Goal: Communication & Community: Ask a question

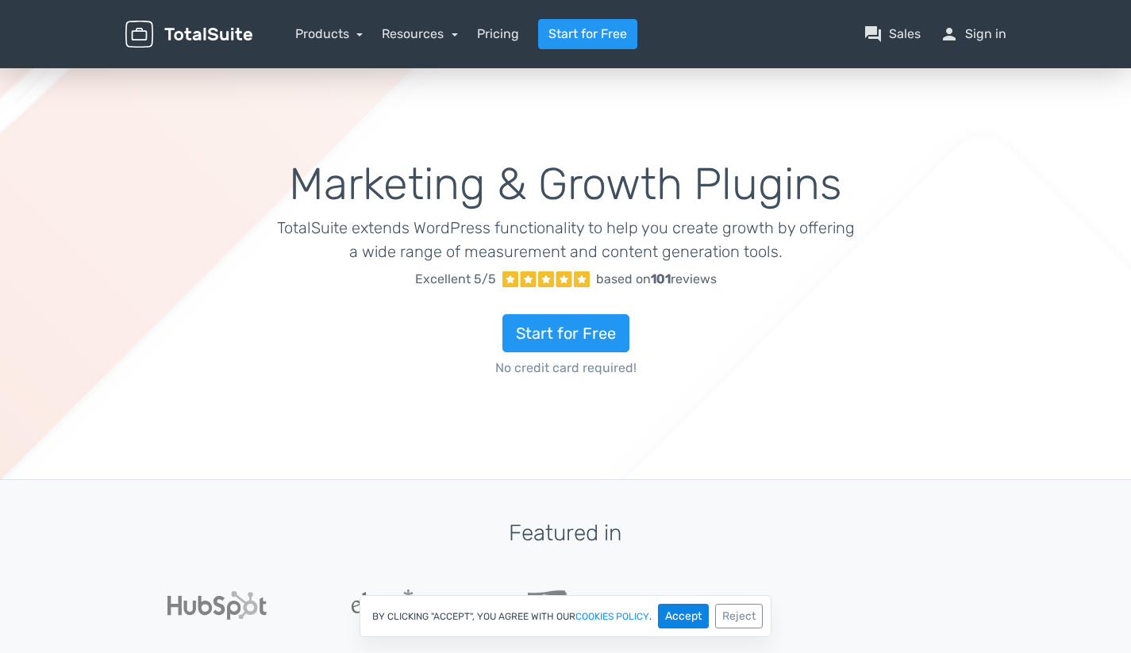
click at [694, 620] on button "Accept" at bounding box center [683, 616] width 51 height 25
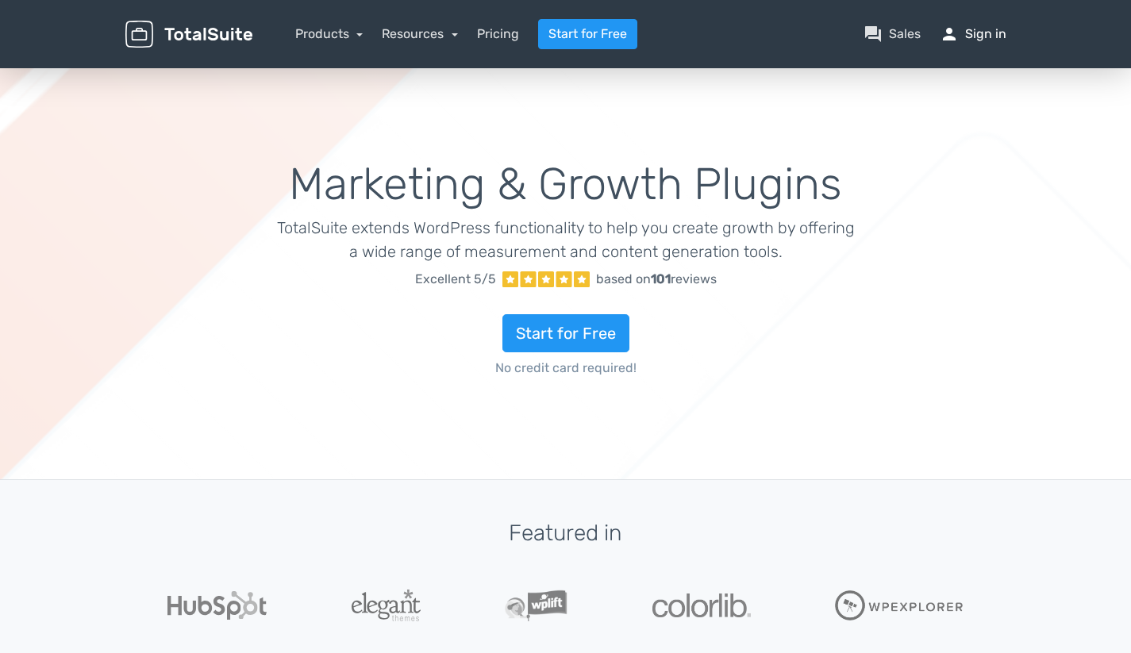
click at [972, 34] on link "person Sign in" at bounding box center [973, 34] width 67 height 19
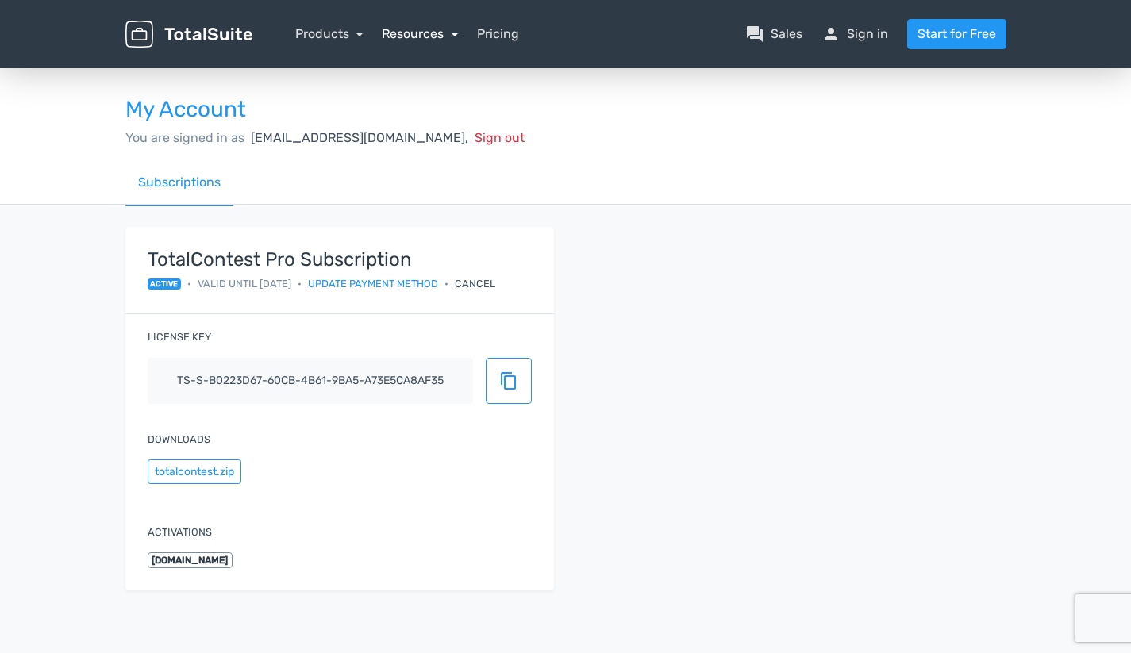
click at [448, 37] on link "Resources" at bounding box center [420, 33] width 76 height 15
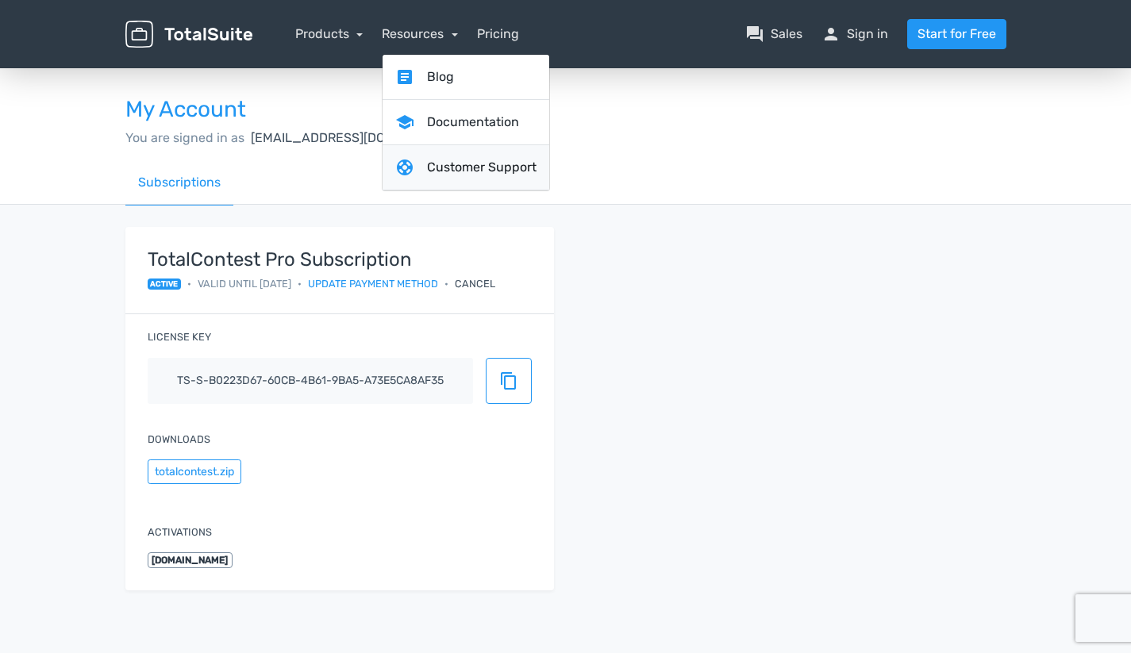
click at [470, 171] on link "support Customer Support" at bounding box center [466, 167] width 167 height 45
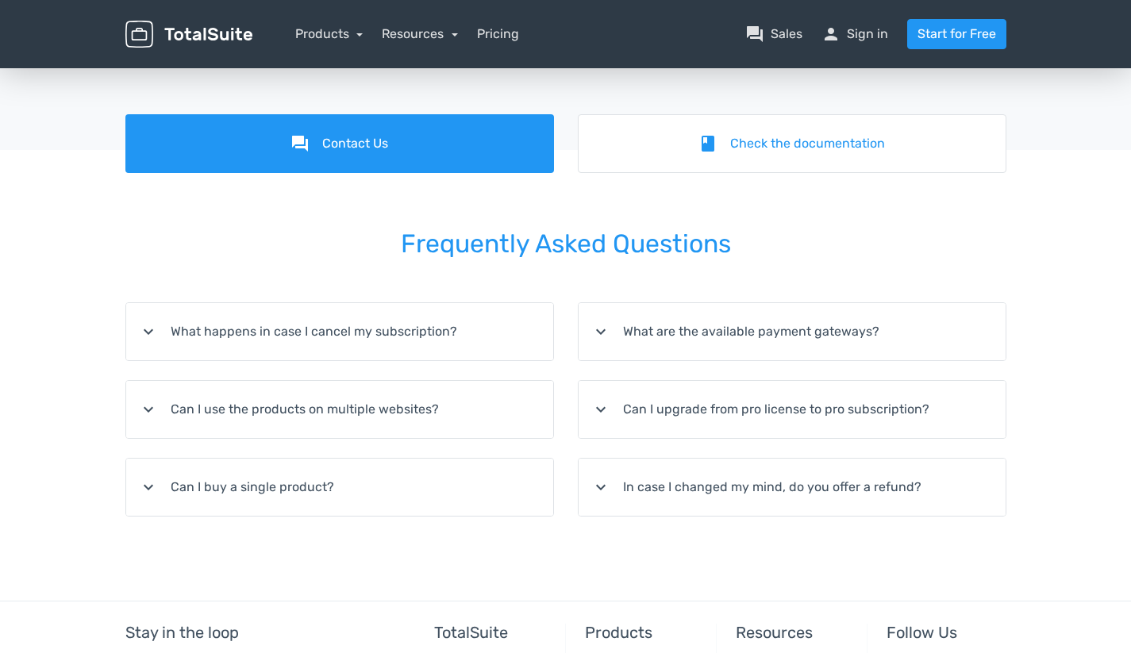
scroll to position [111, 0]
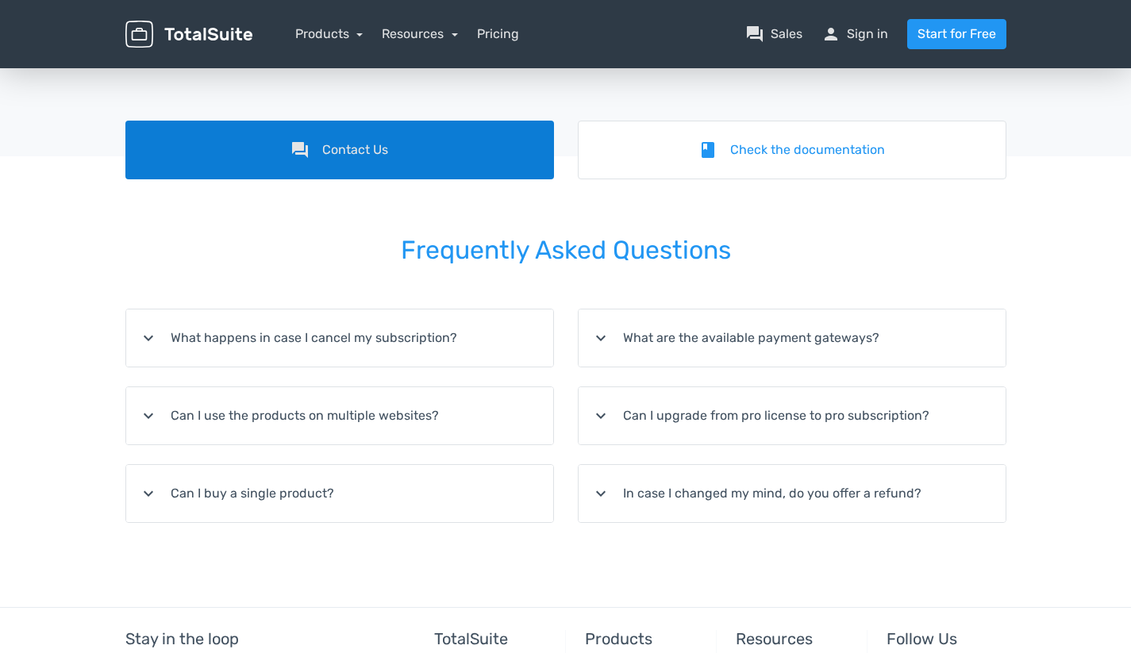
click at [376, 160] on link "forum Contact Us" at bounding box center [339, 150] width 429 height 59
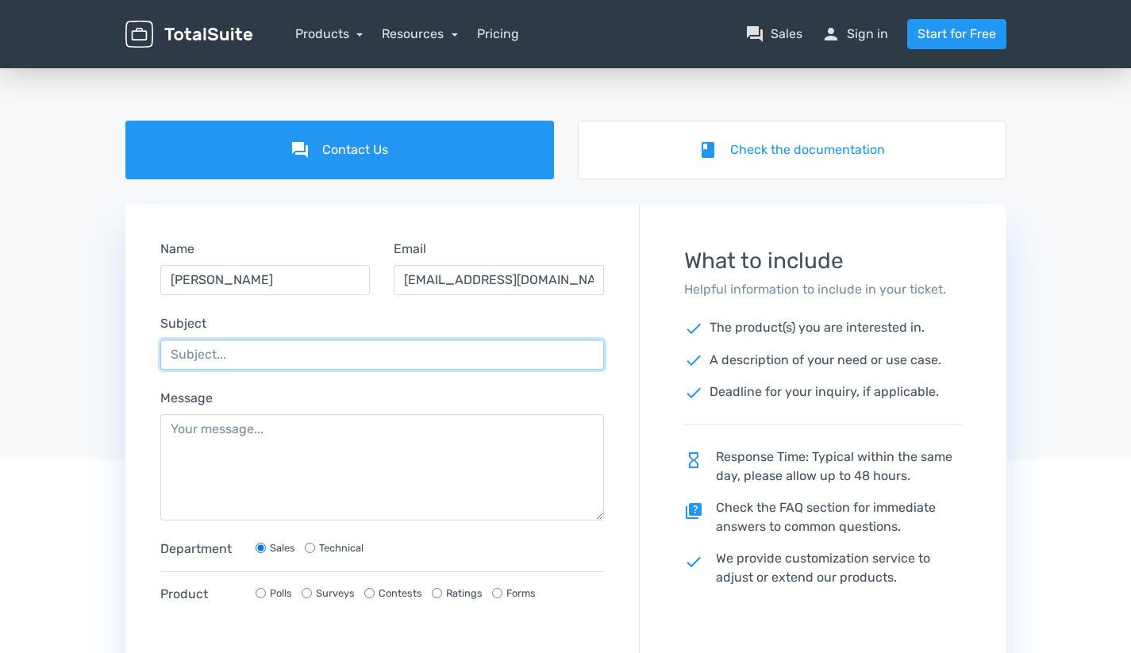
click at [279, 359] on input "Subject" at bounding box center [382, 355] width 444 height 30
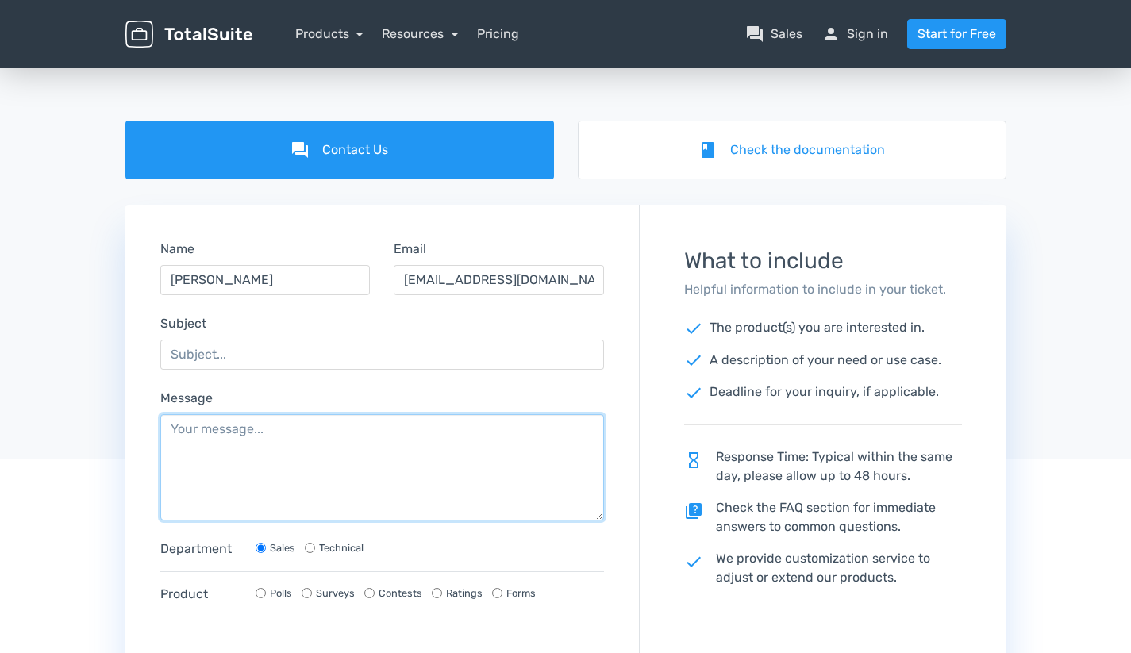
click at [247, 443] on textarea "Message" at bounding box center [382, 467] width 444 height 106
paste textarea "I purchased TotalContest yesterday and have already successfully configured it …"
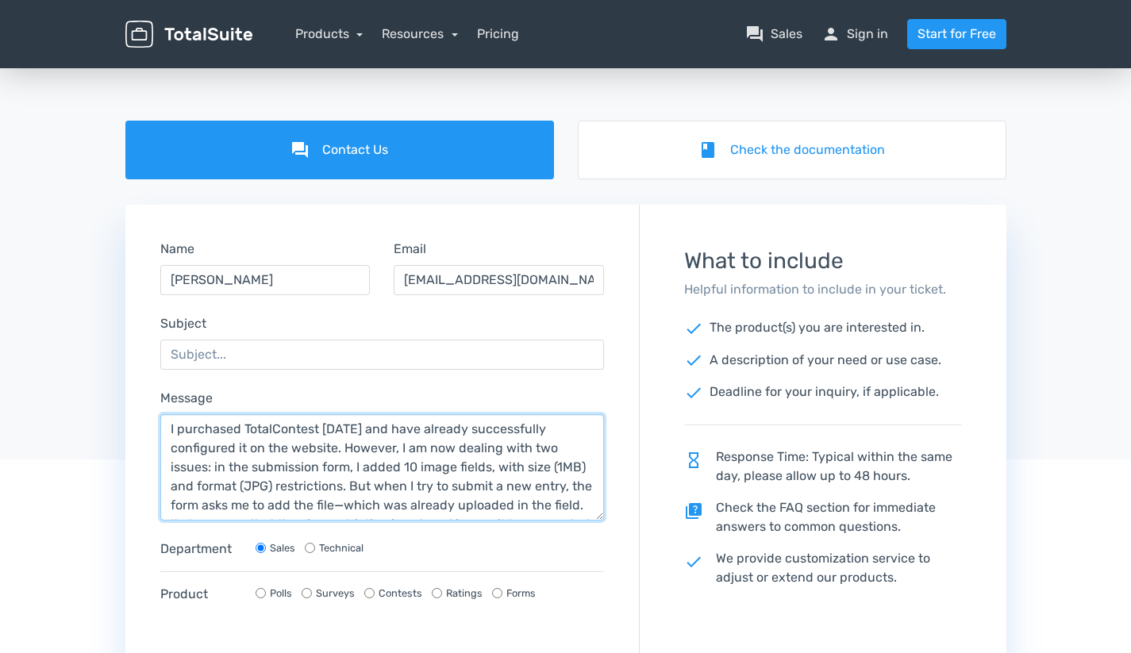
scroll to position [248, 0]
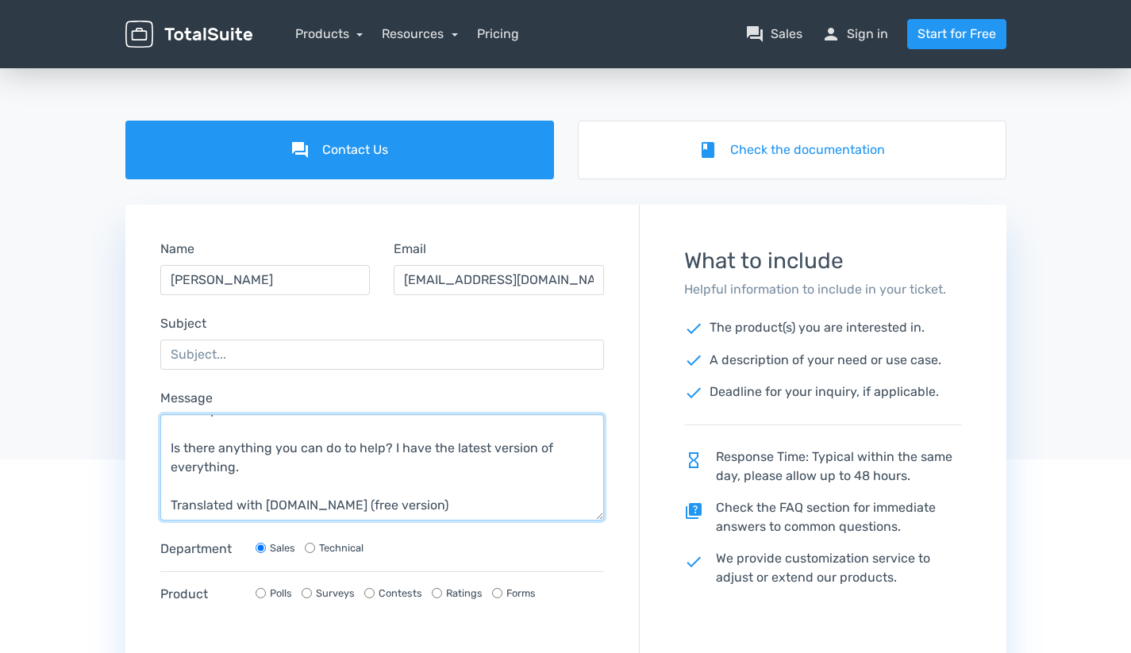
type textarea "I purchased TotalContest yesterday and have already successfully configured it …"
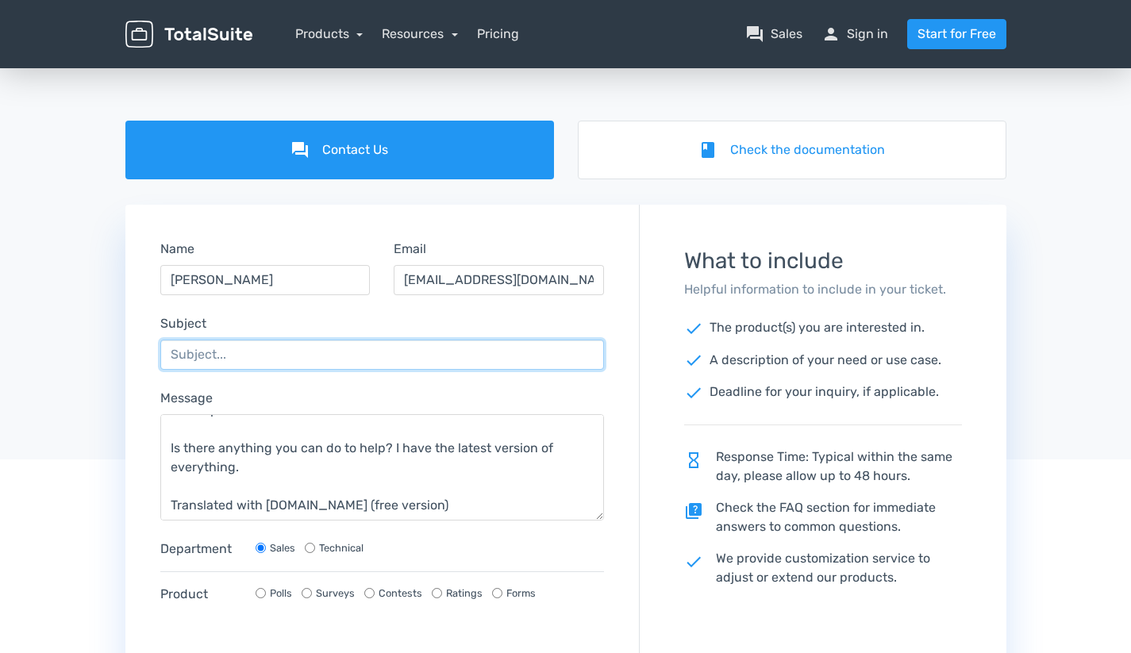
click at [233, 364] on input "Subject" at bounding box center [382, 355] width 444 height 30
type input "I can't upload file on image field"
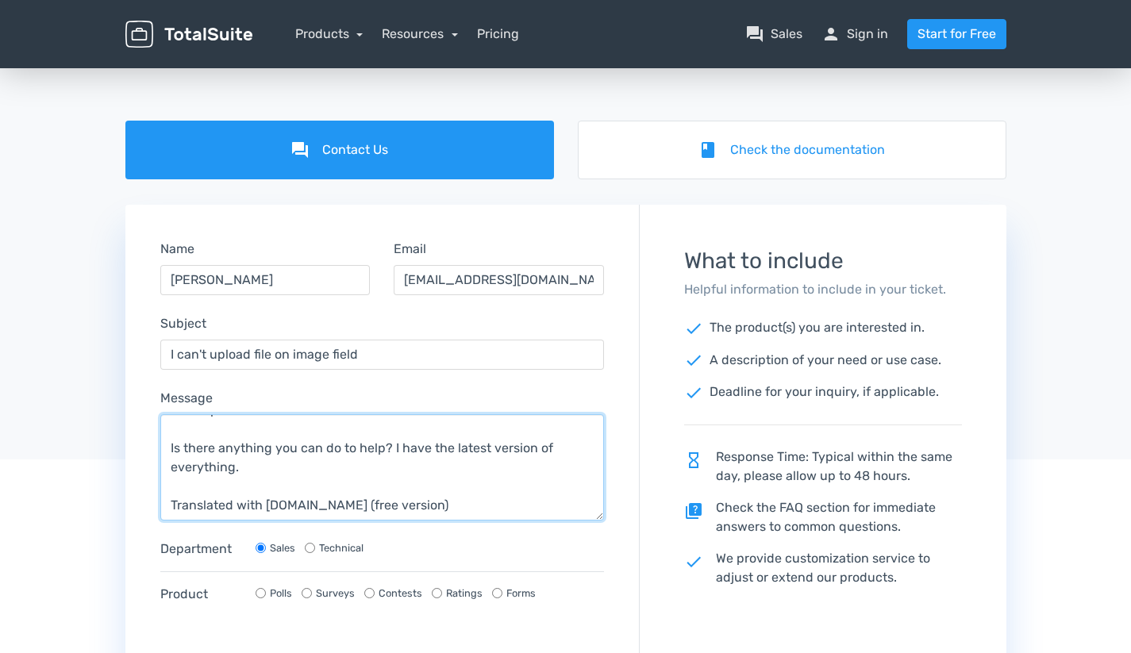
click at [326, 439] on textarea "I purchased TotalContest yesterday and have already successfully configured it …" at bounding box center [382, 467] width 444 height 106
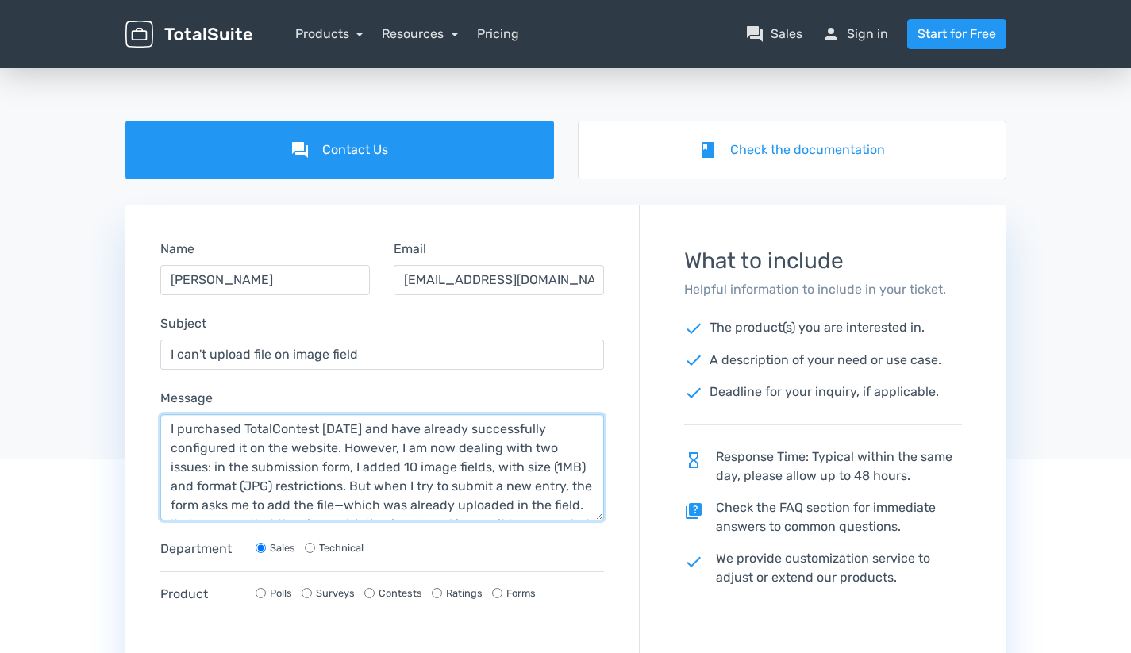
scroll to position [0, 0]
click at [351, 436] on textarea "I purchased TotalContest yesterday and have already successfully configured it …" at bounding box center [382, 467] width 444 height 106
click at [318, 456] on textarea "I purchased TotalContest yesterday and have already successfully configured it …" at bounding box center [382, 467] width 444 height 106
click at [340, 444] on textarea "I purchased TotalContest yesterday and have already successfully configured it …" at bounding box center [382, 467] width 444 height 106
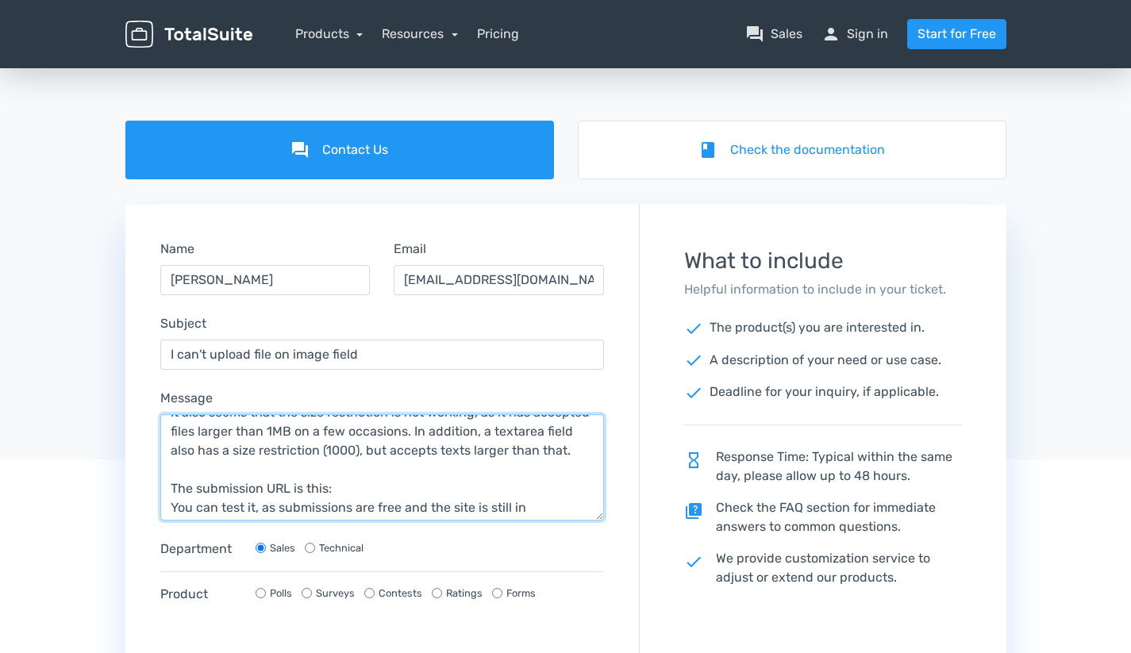
scroll to position [164, 0]
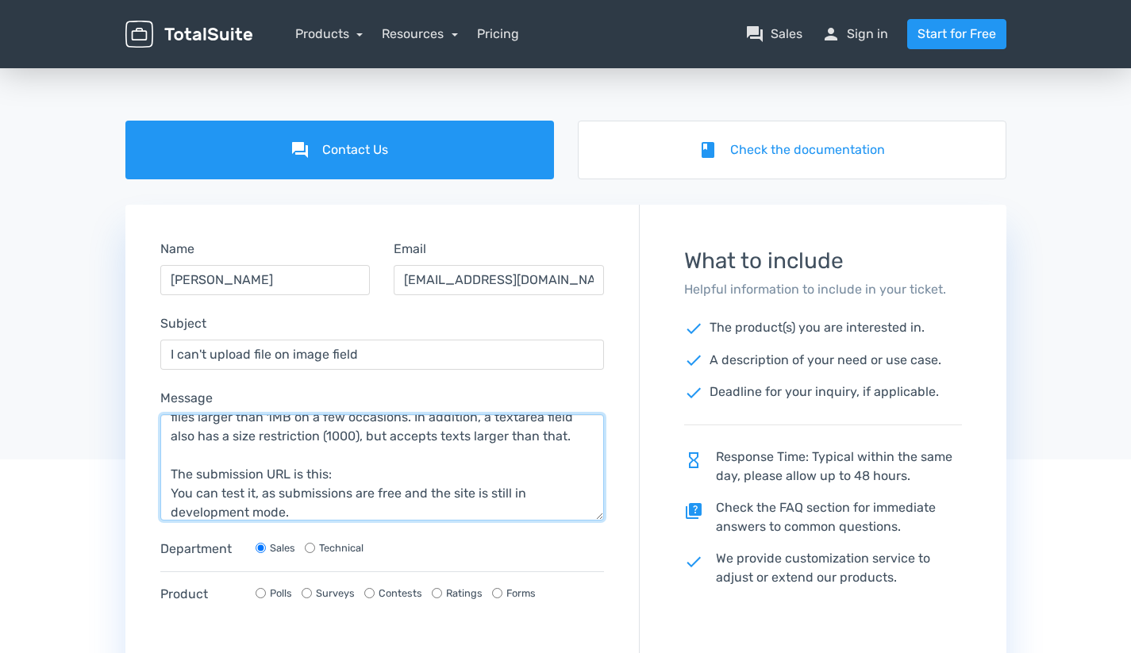
click at [410, 486] on textarea "I purchased TotalContest yesterday and have already successfully configured it …" at bounding box center [382, 467] width 444 height 106
paste textarea "https://southernlenses.org/submit/"
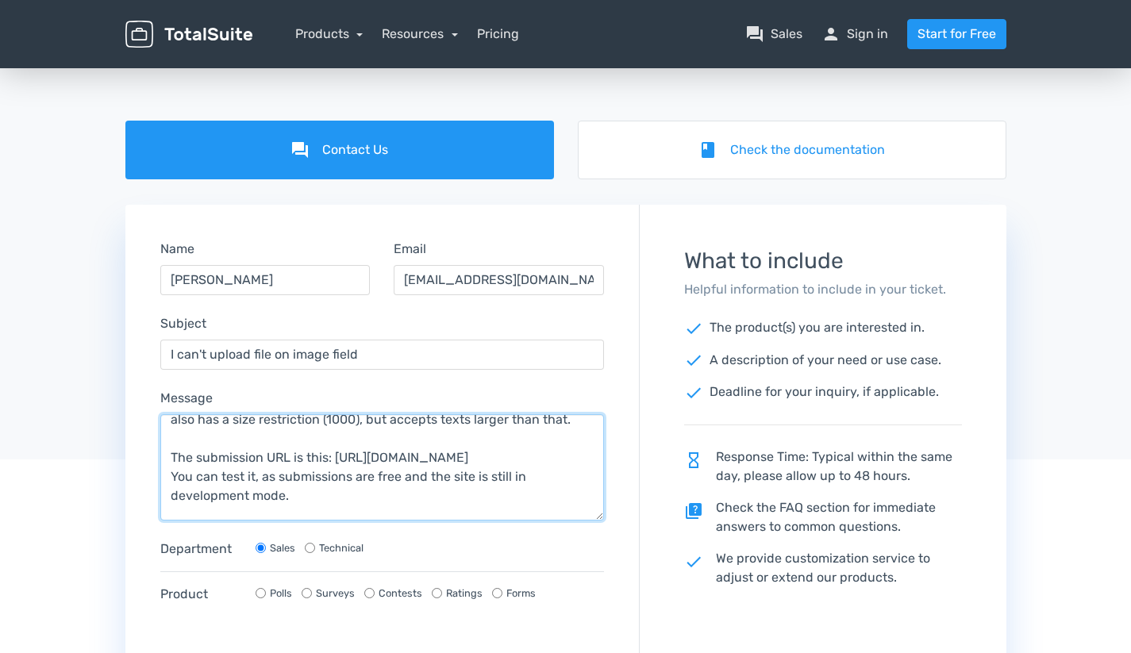
scroll to position [194, 0]
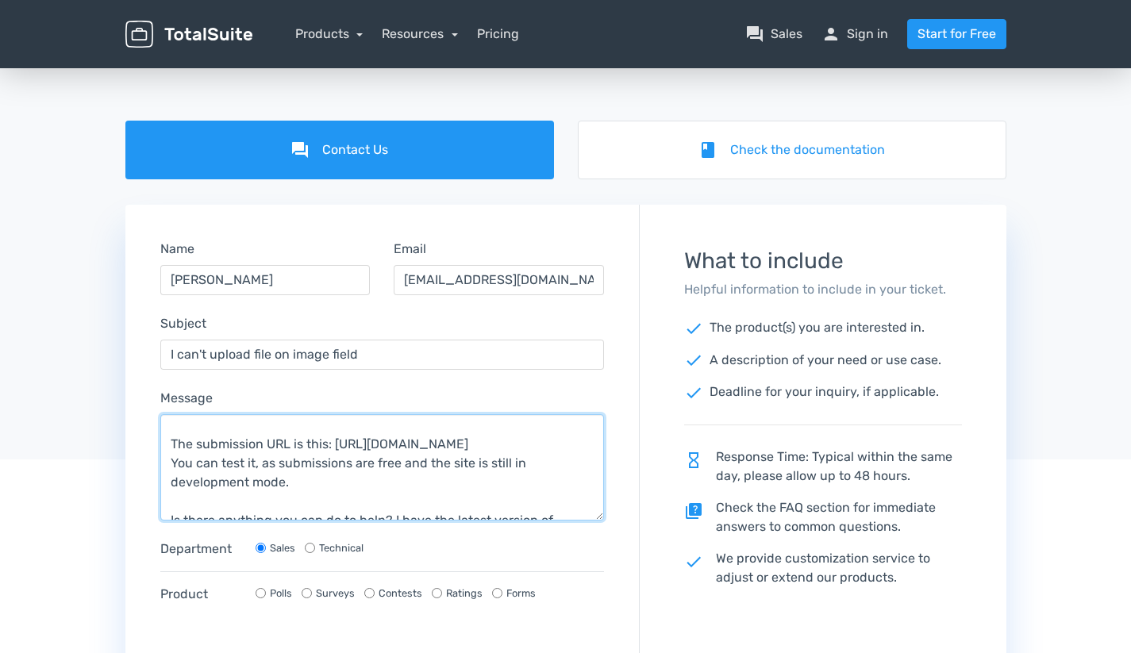
click at [378, 487] on textarea "I purchased TotalContest yesterday and have already successfully configured it …" at bounding box center [382, 467] width 444 height 106
click at [391, 507] on textarea "I purchased TotalContest yesterday and have already successfully configured it …" at bounding box center [382, 467] width 444 height 106
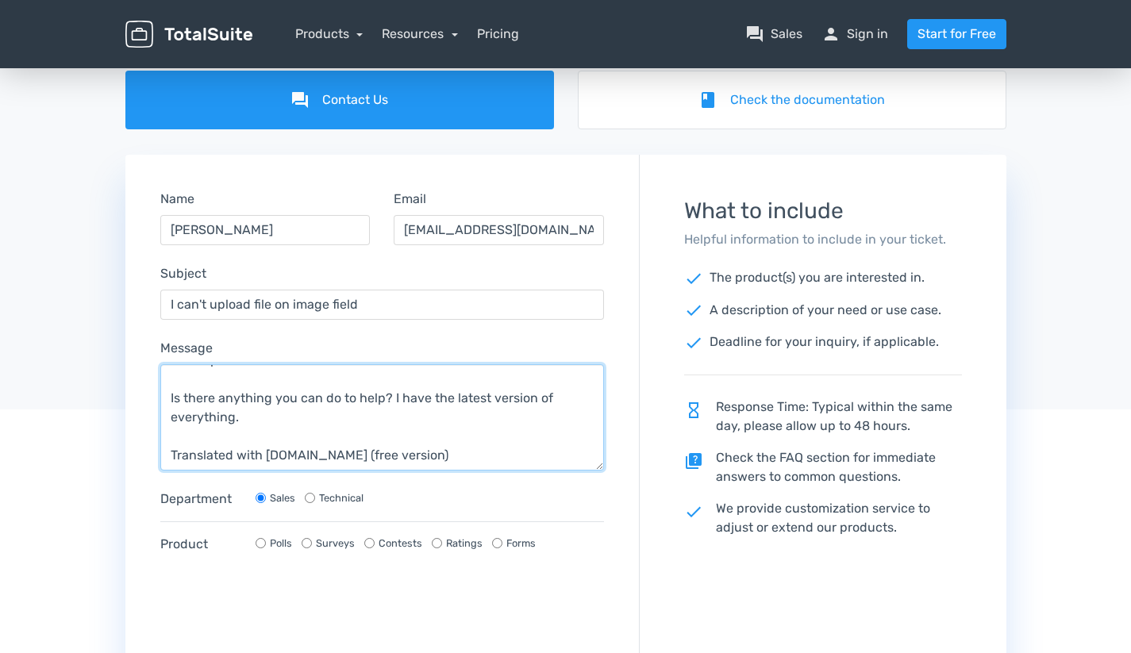
scroll to position [222, 0]
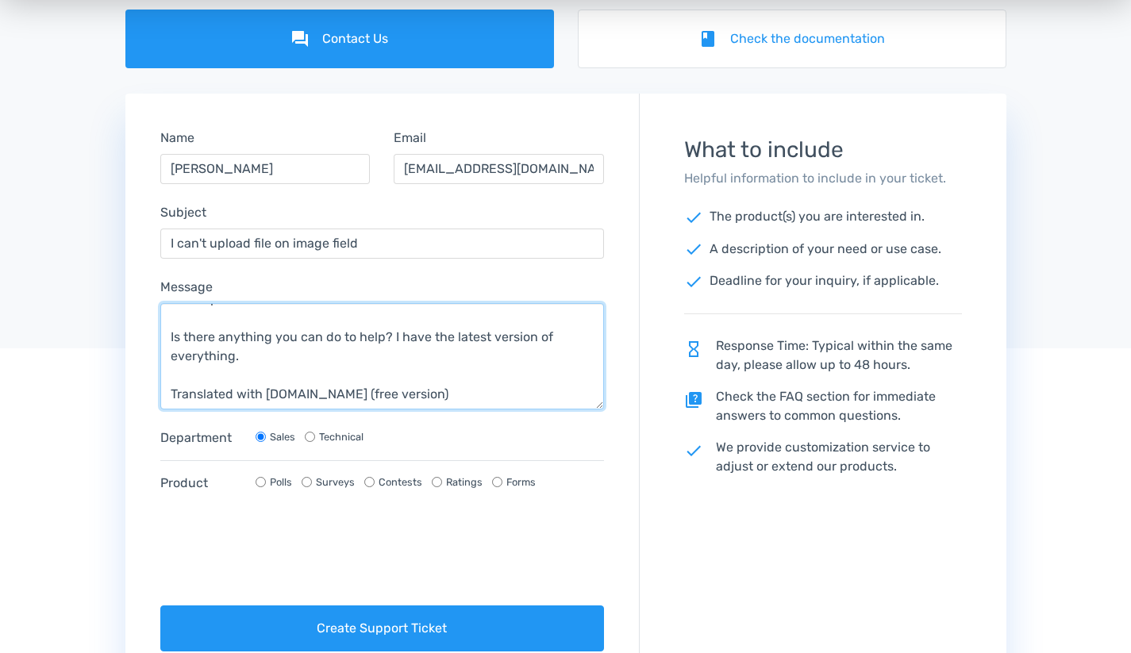
type textarea "I purchased TotalContest yesterday and have already successfully configured it …"
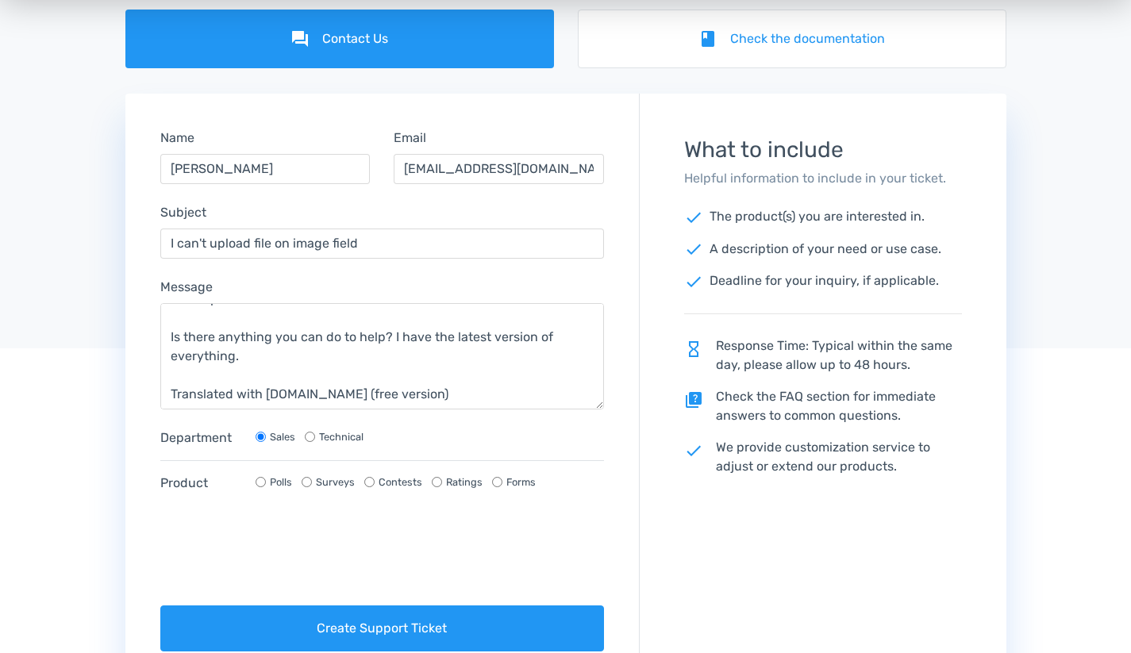
click at [341, 442] on label "Technical" at bounding box center [341, 436] width 44 height 15
click at [315, 442] on input "Technical" at bounding box center [310, 437] width 10 height 10
radio input "true"
radio input "false"
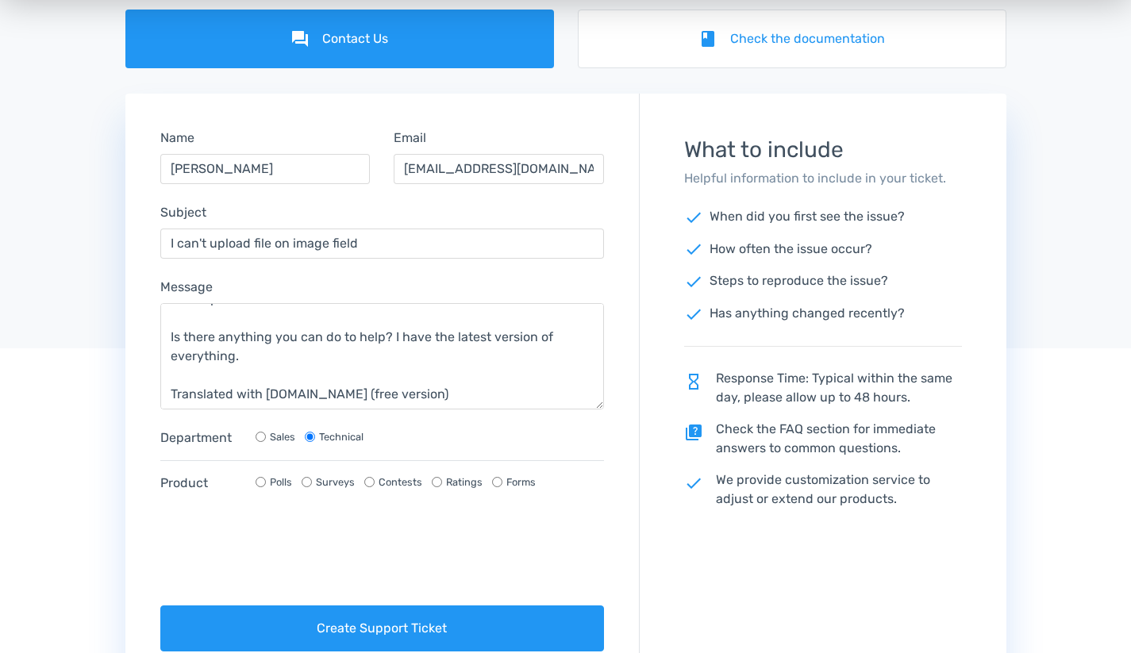
click at [373, 489] on div "Contests" at bounding box center [393, 482] width 58 height 15
click at [365, 487] on input "Contests" at bounding box center [369, 482] width 10 height 10
radio input "true"
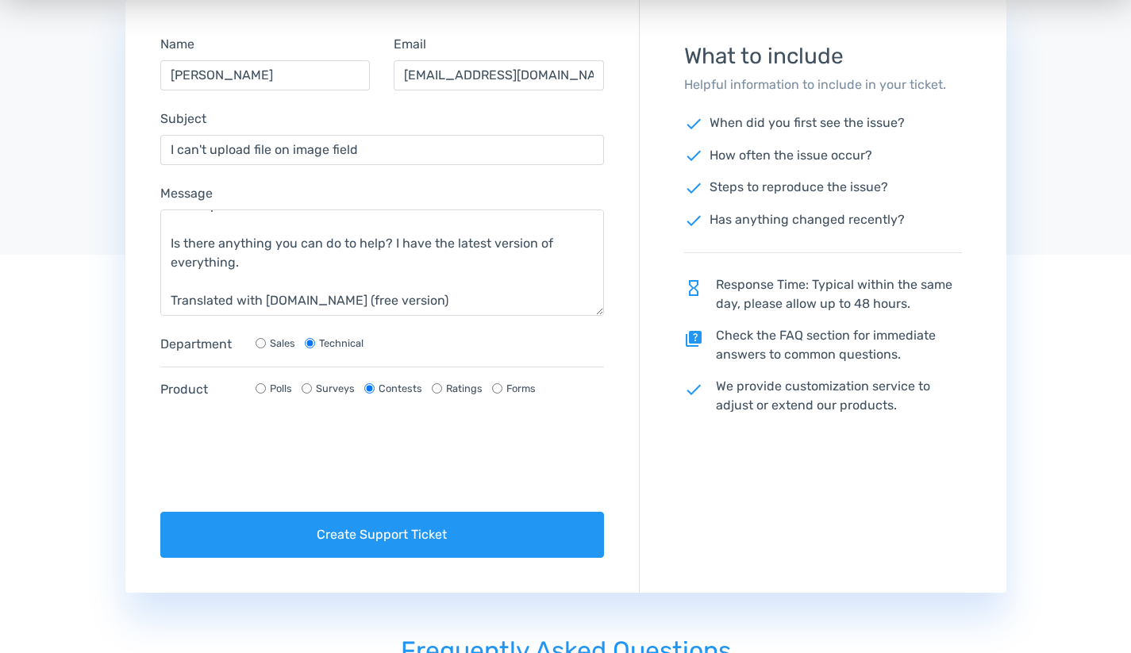
scroll to position [316, 0]
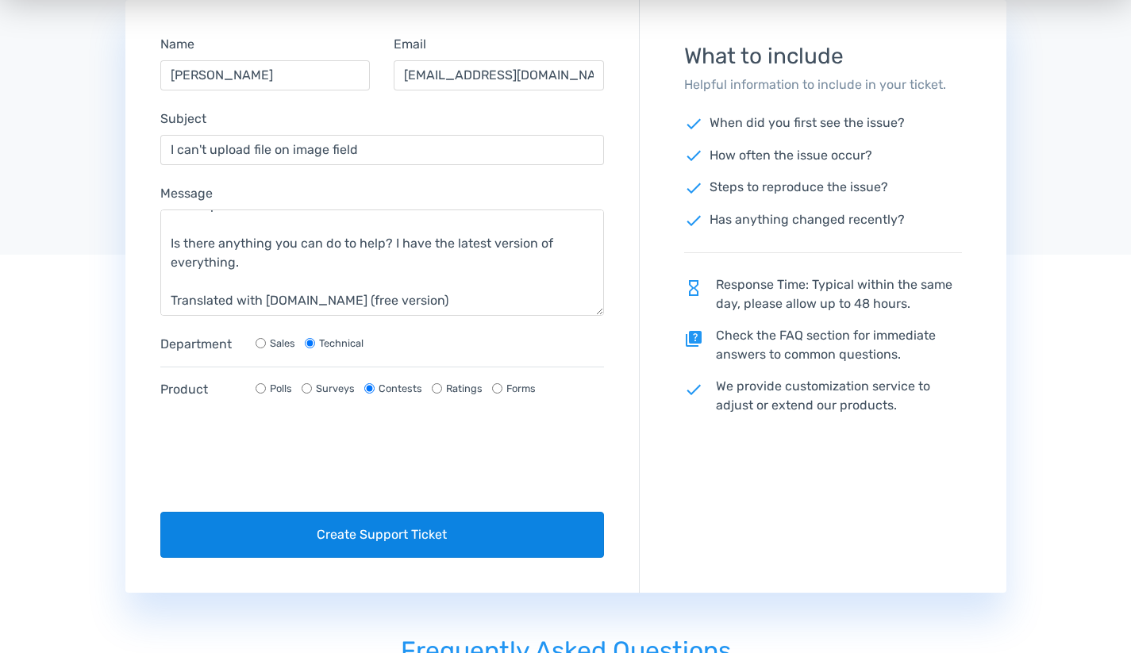
click at [433, 536] on button "Create Support Ticket" at bounding box center [382, 535] width 444 height 46
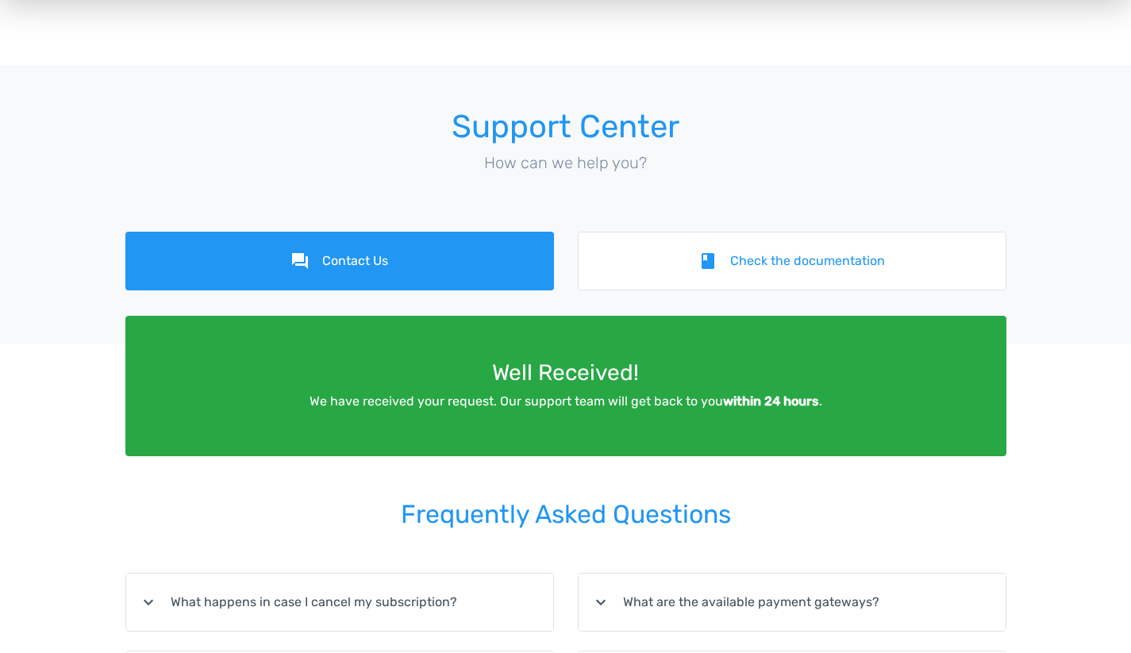
scroll to position [0, 0]
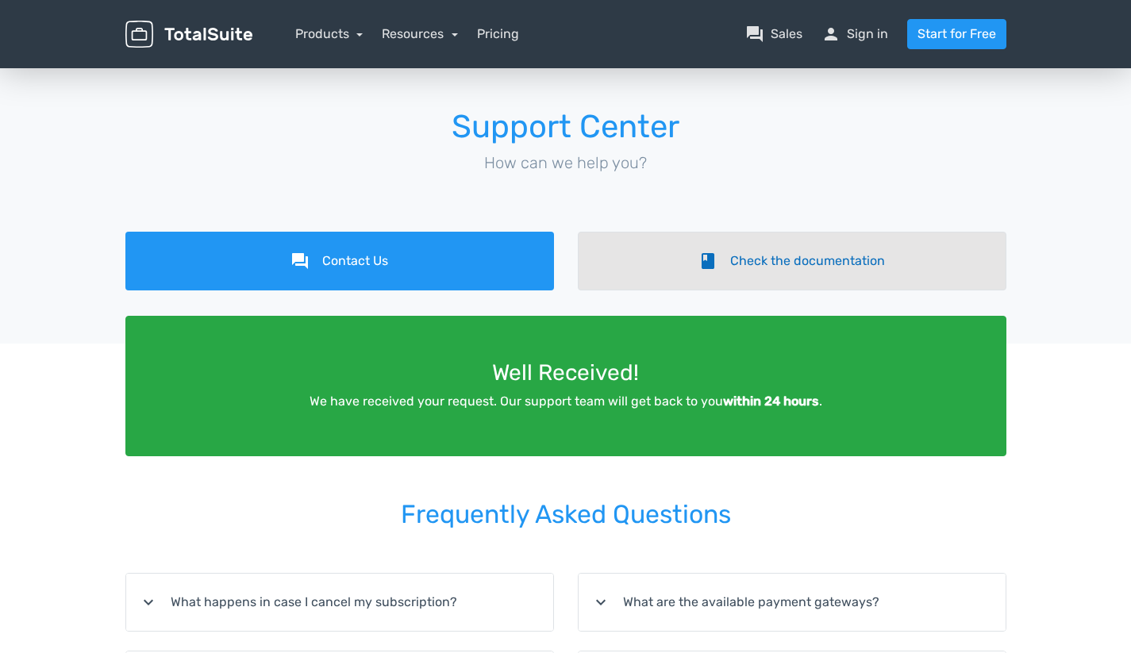
click at [874, 252] on link "book Check the documentation" at bounding box center [792, 261] width 429 height 59
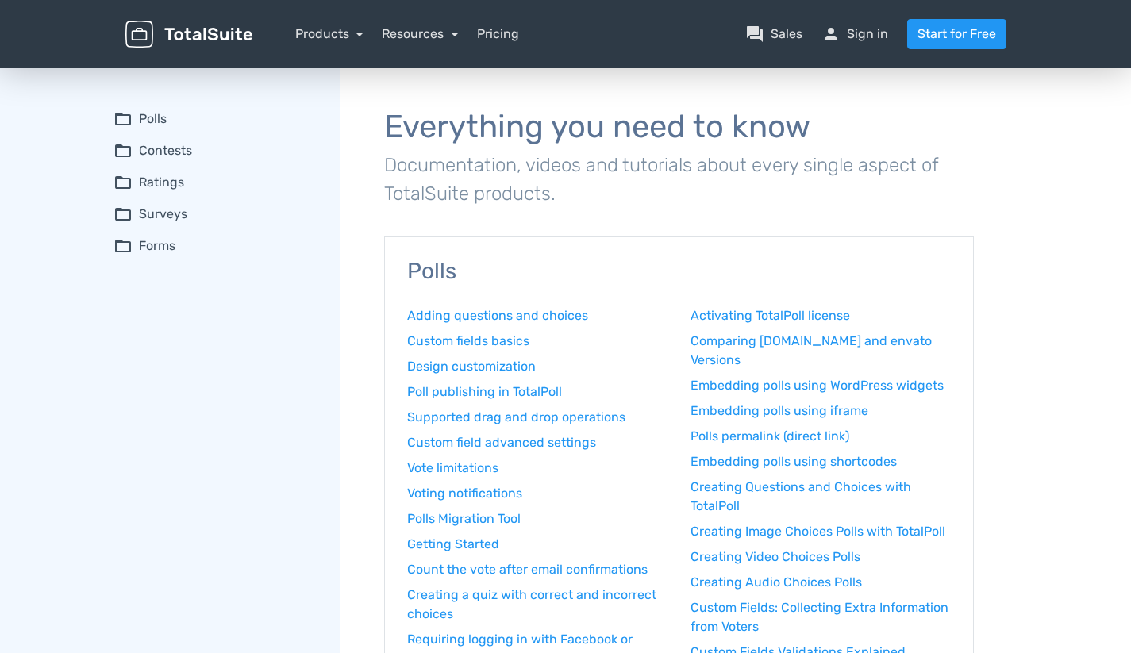
click at [190, 145] on summary "folder_open Contests" at bounding box center [216, 150] width 204 height 19
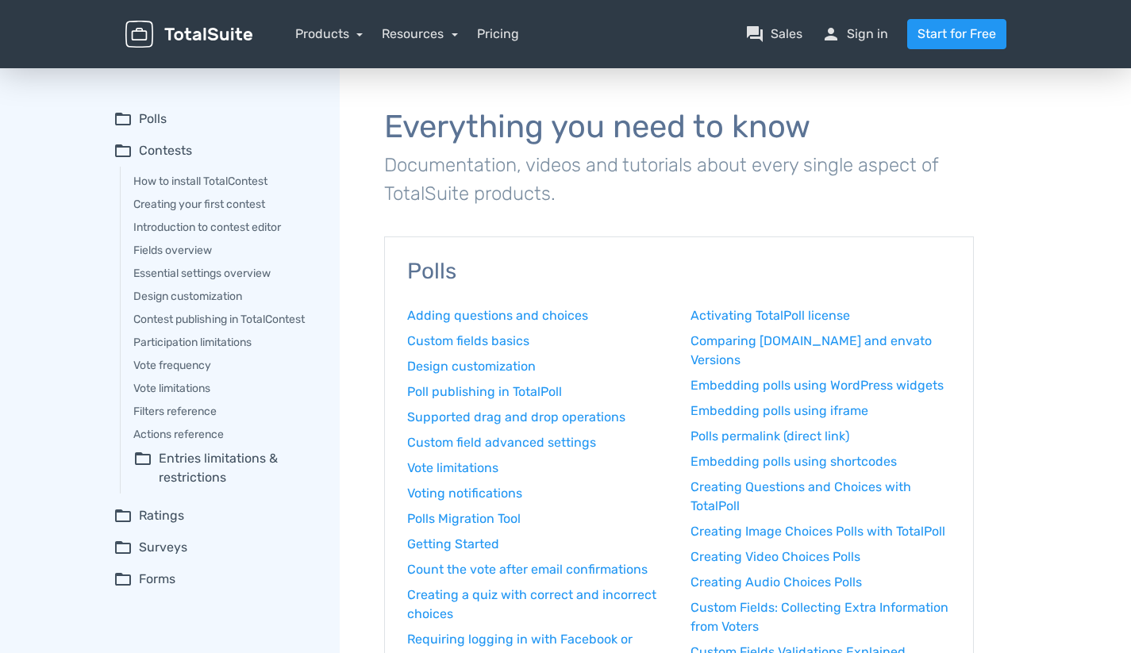
click at [264, 463] on summary "folder_open Entries limitations & restrictions" at bounding box center [225, 468] width 184 height 38
click at [196, 245] on link "Fields overview" at bounding box center [225, 250] width 184 height 17
